Goal: Task Accomplishment & Management: Manage account settings

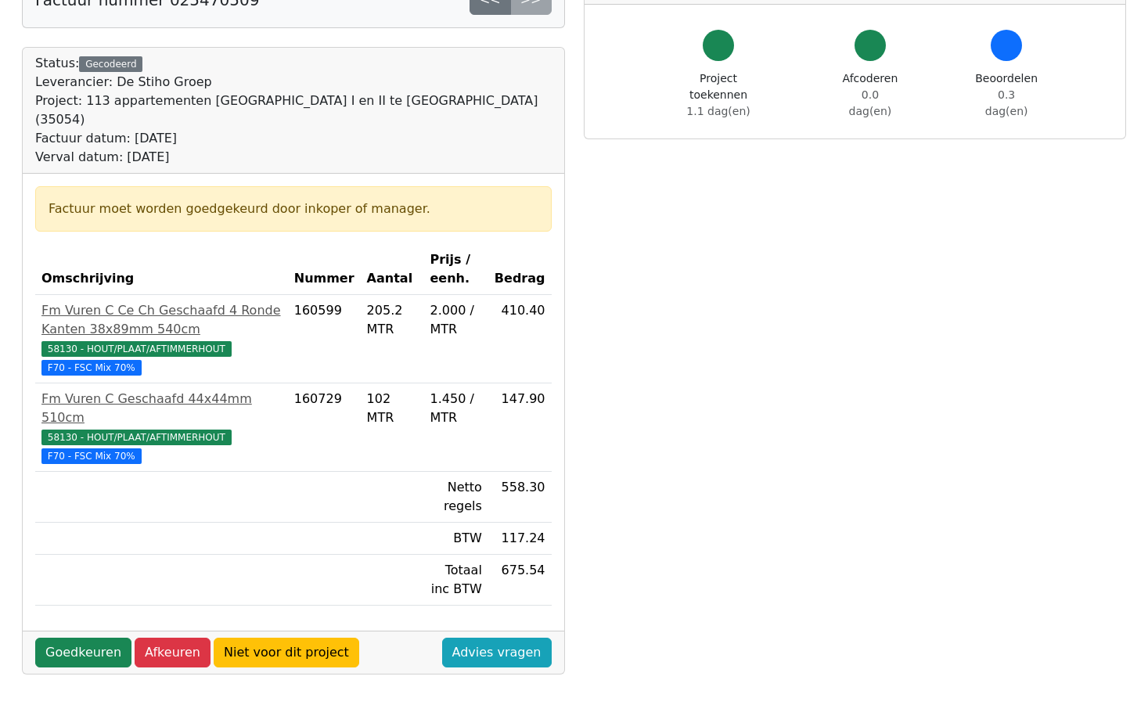
scroll to position [78, 0]
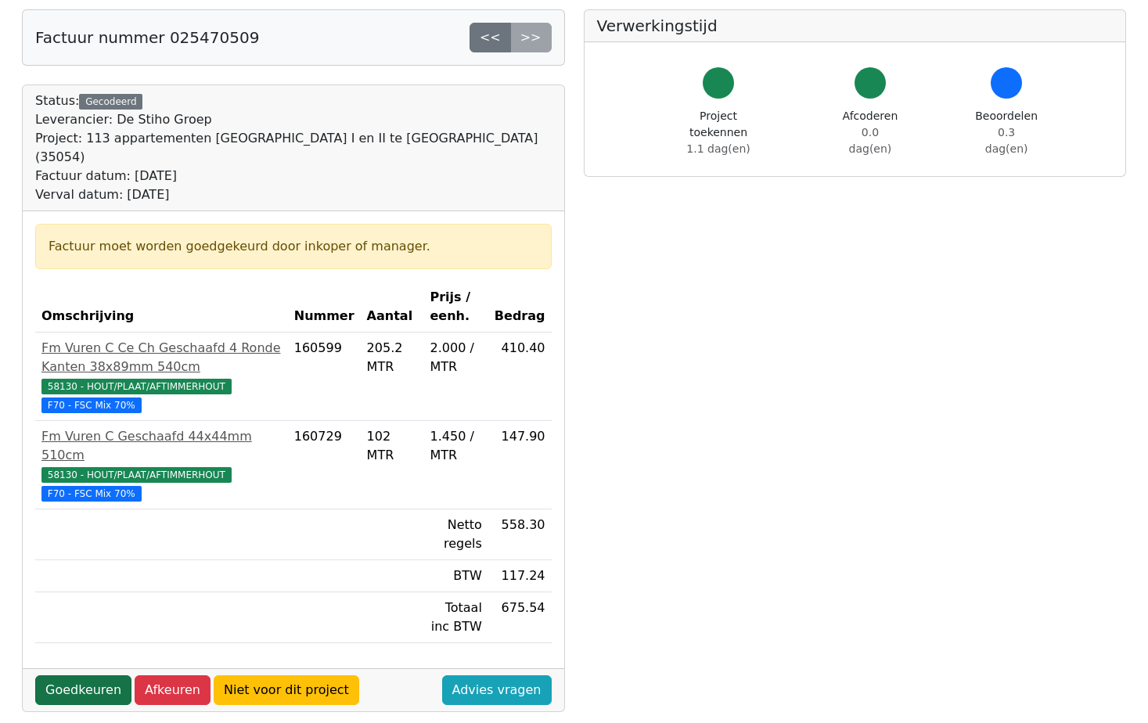
click at [103, 676] on link "Goedkeuren" at bounding box center [83, 691] width 96 height 30
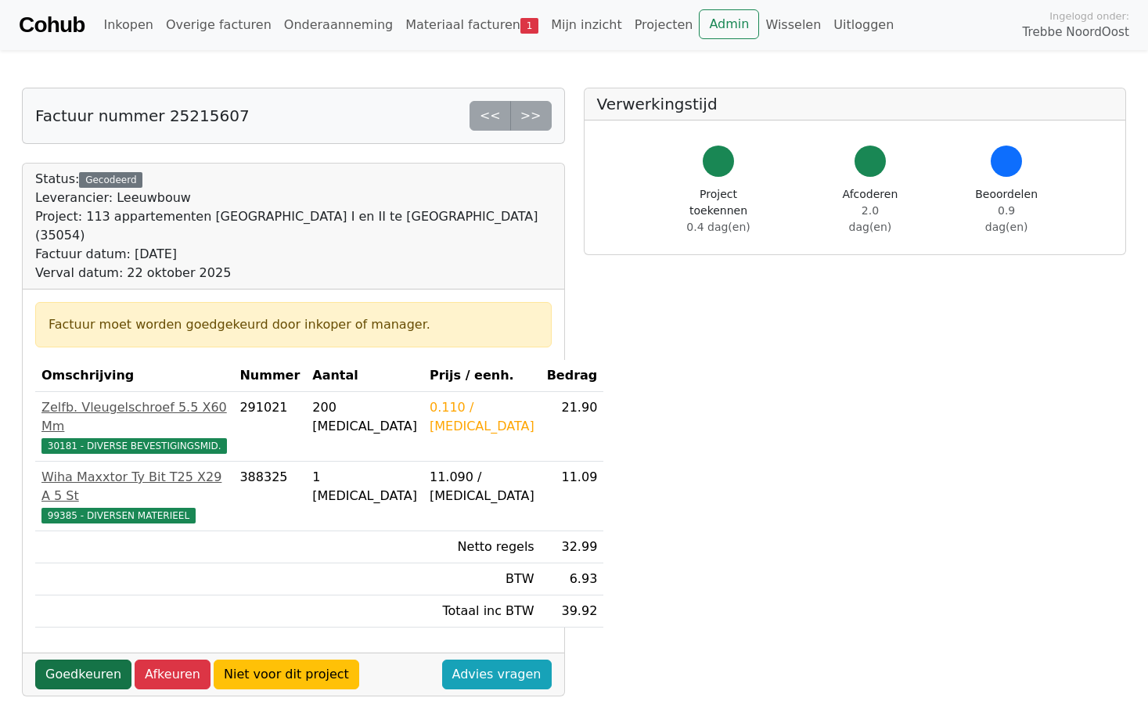
click at [88, 660] on link "Goedkeuren" at bounding box center [83, 675] width 96 height 30
